Goal: Find specific page/section: Find specific page/section

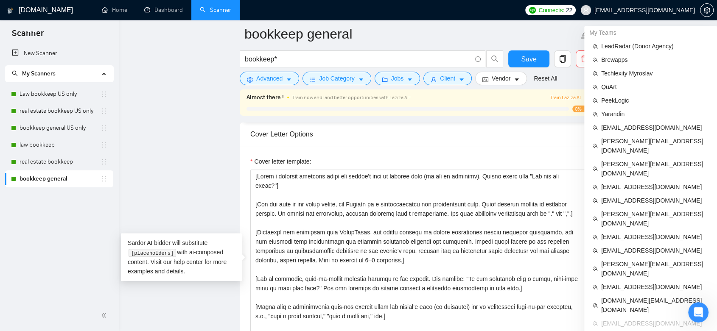
scroll to position [942, 0]
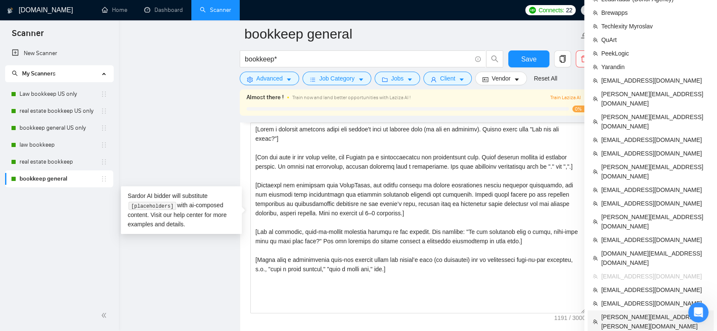
click at [642, 313] on span "[PERSON_NAME][EMAIL_ADDRESS][PERSON_NAME][DOMAIN_NAME]" at bounding box center [654, 322] width 107 height 19
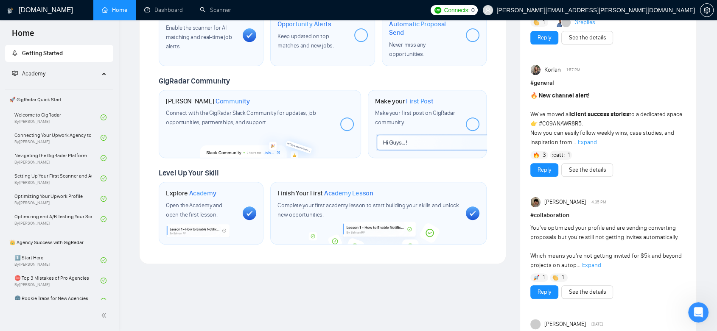
scroll to position [147, 0]
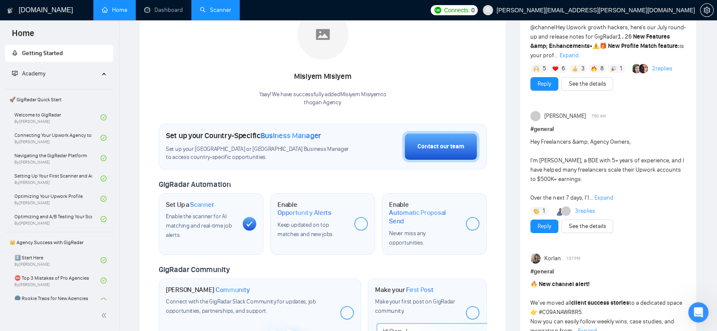
click at [218, 14] on link "Scanner" at bounding box center [215, 9] width 31 height 7
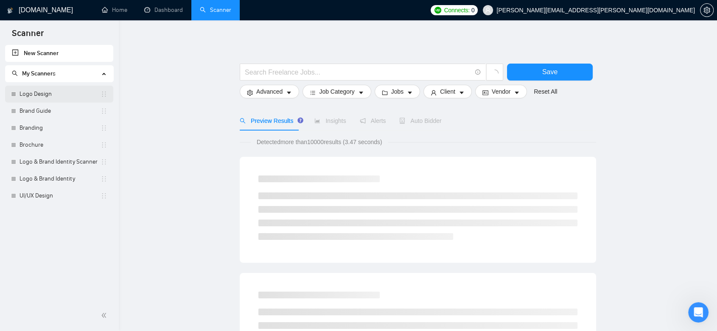
click at [61, 98] on link "Logo Design" at bounding box center [60, 94] width 81 height 17
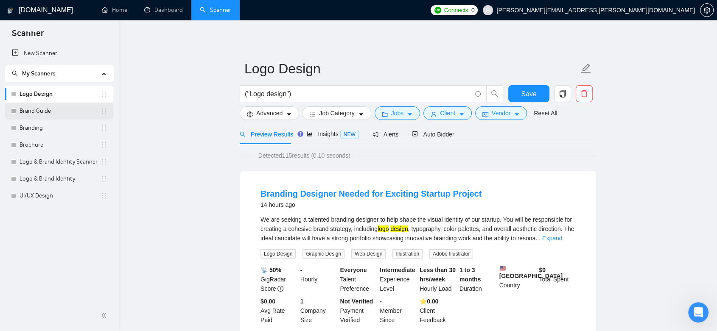
click at [50, 113] on link "Brand Guide" at bounding box center [60, 111] width 81 height 17
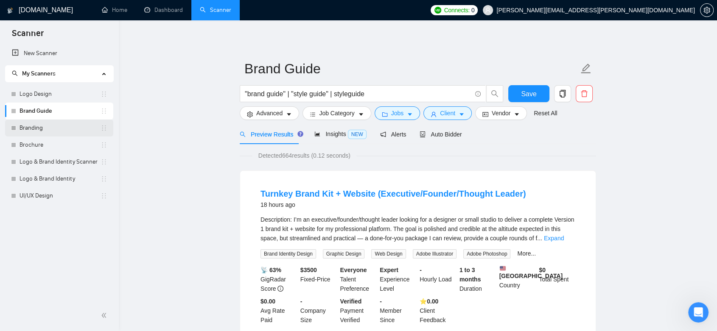
click at [37, 128] on link "Branding" at bounding box center [60, 128] width 81 height 17
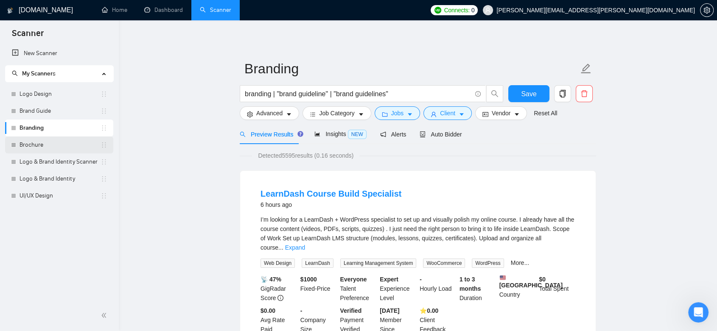
click at [54, 144] on link "Brochure" at bounding box center [60, 145] width 81 height 17
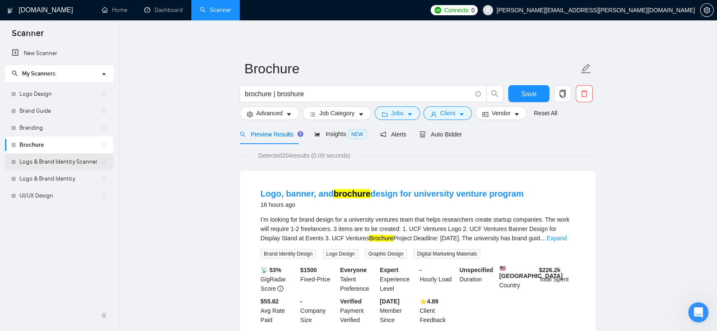
click at [60, 159] on link "Logo & Brand Identity Scanner" at bounding box center [60, 162] width 81 height 17
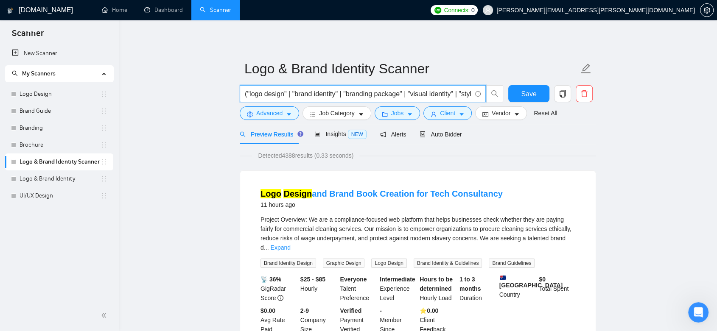
drag, startPoint x: 421, startPoint y: 95, endPoint x: 436, endPoint y: 101, distance: 16.4
click at [436, 101] on span "("logo design" | "brand identity" | "branding package" | "visual identity" | "s…" at bounding box center [363, 93] width 246 height 17
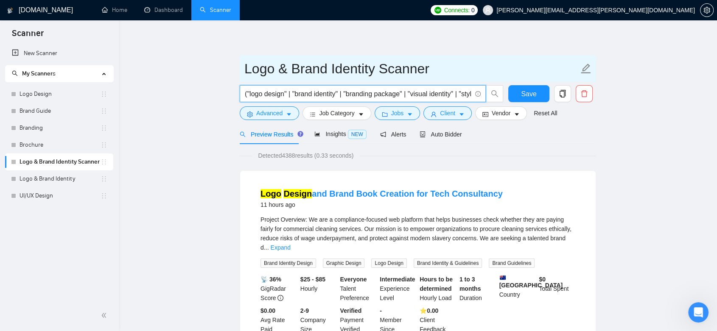
click at [461, 67] on input "Logo & Brand Identity Scanner" at bounding box center [411, 68] width 334 height 21
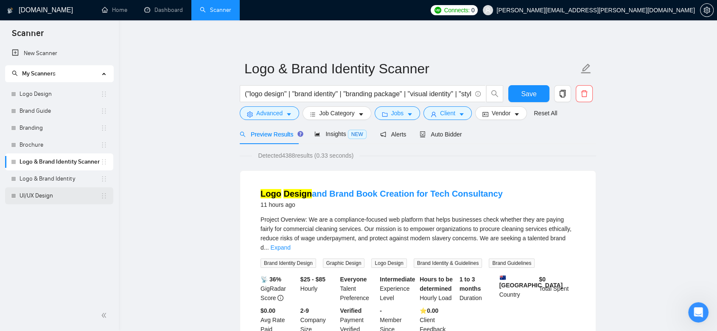
click at [47, 196] on link "UI/UX Design" at bounding box center [60, 195] width 81 height 17
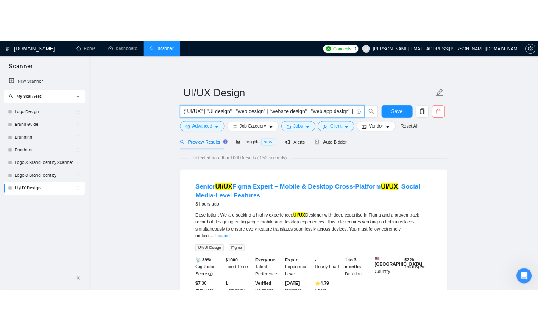
scroll to position [0, 54]
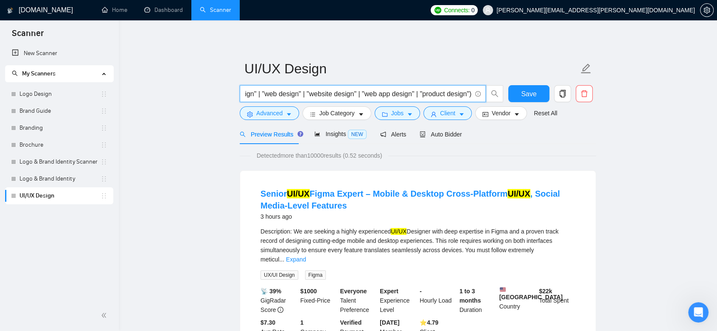
drag, startPoint x: 335, startPoint y: 93, endPoint x: 289, endPoint y: 93, distance: 45.8
click at [289, 93] on input "("UI/UX" | "UI design" | "web design" | "website design" | "web app design" | "…" at bounding box center [358, 94] width 226 height 11
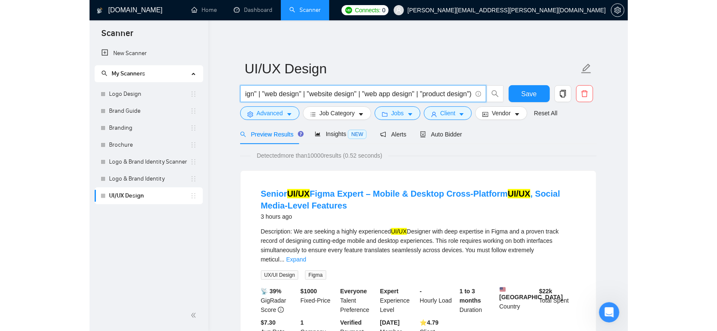
scroll to position [0, 0]
